Goal: Find specific page/section: Find specific page/section

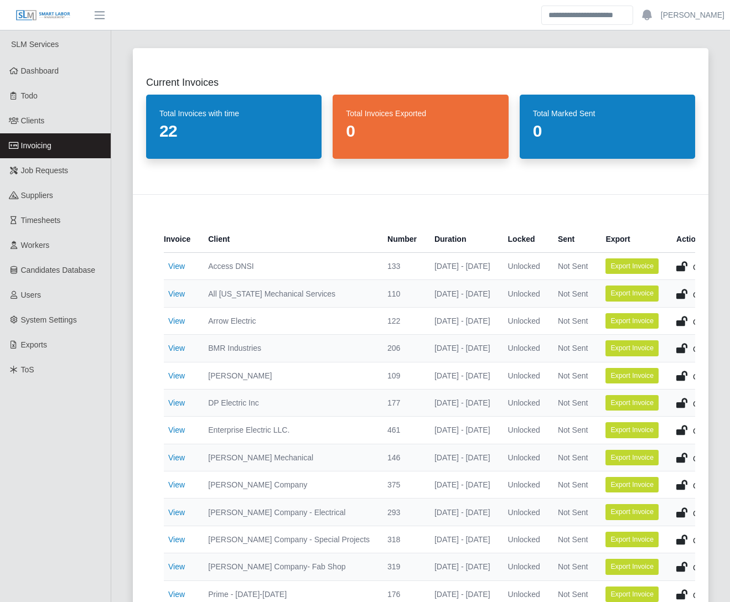
click at [55, 142] on link "Invoicing" at bounding box center [55, 145] width 111 height 25
click at [120, 395] on div "Current Invoices Total Invoices with time 22 Total Invoices Exported 0 Total Ma…" at bounding box center [421, 457] width 602 height 845
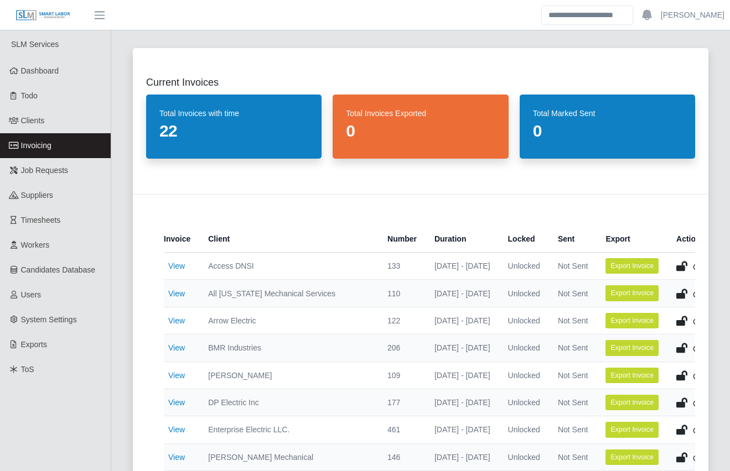
click at [126, 241] on div "Current Invoices Total Invoices with time 22 Total Invoices Exported 0 Total Ma…" at bounding box center [421, 457] width 602 height 845
click at [120, 248] on div "Current Invoices Total Invoices with time 22 Total Invoices Exported 0 Total Ma…" at bounding box center [421, 457] width 602 height 845
